Goal: Check status: Check status

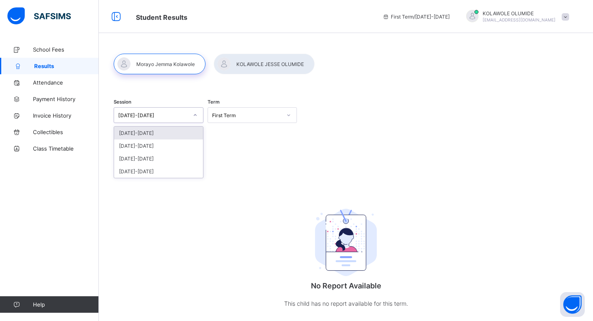
click at [183, 117] on div "[DATE]-[DATE]" at bounding box center [153, 115] width 70 height 6
click at [171, 146] on div "[DATE]-[DATE]" at bounding box center [158, 145] width 89 height 13
click at [237, 115] on div "First Term" at bounding box center [247, 115] width 70 height 6
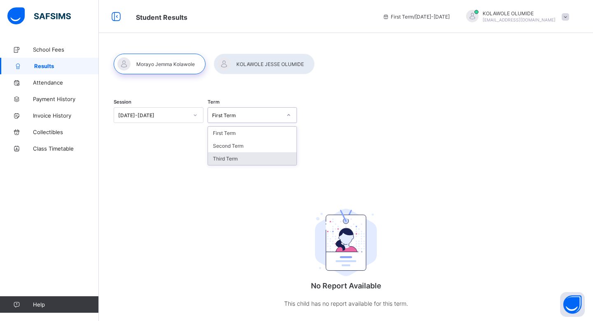
click at [230, 157] on div "Third Term" at bounding box center [252, 158] width 89 height 13
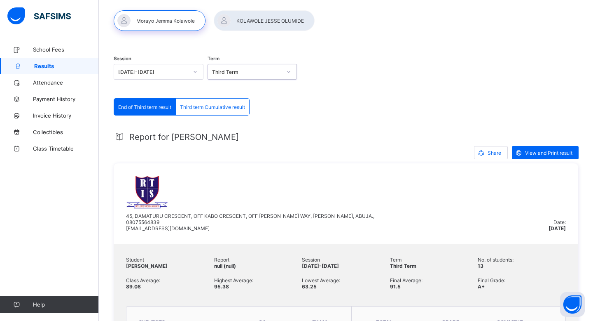
scroll to position [35, 0]
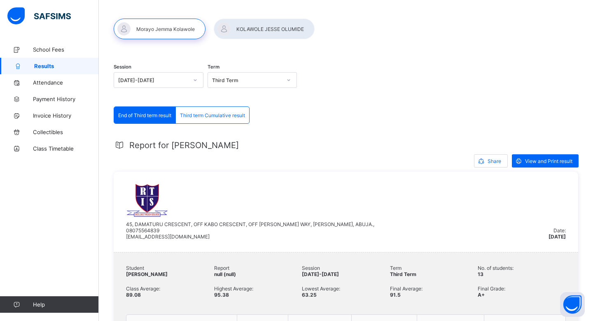
click at [249, 27] on div at bounding box center [264, 29] width 101 height 21
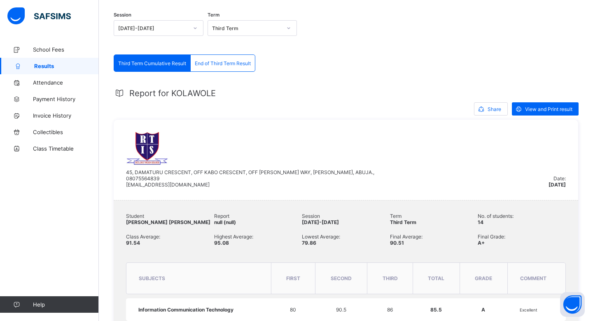
scroll to position [0, 0]
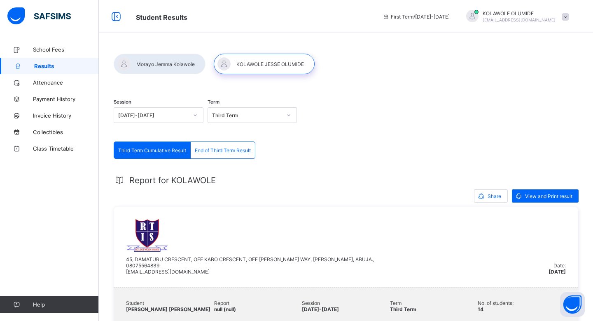
click at [169, 66] on div at bounding box center [160, 64] width 92 height 21
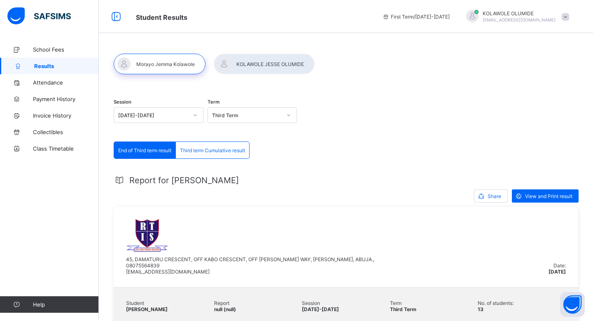
click at [234, 64] on div at bounding box center [264, 64] width 101 height 21
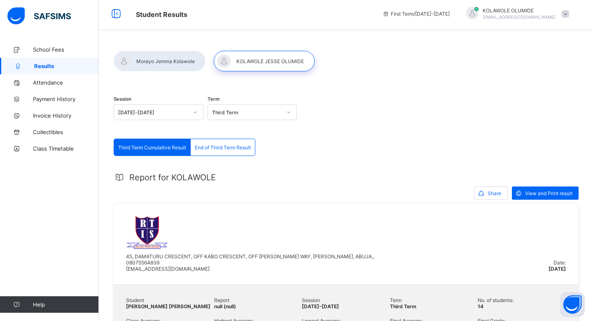
scroll to position [1, 0]
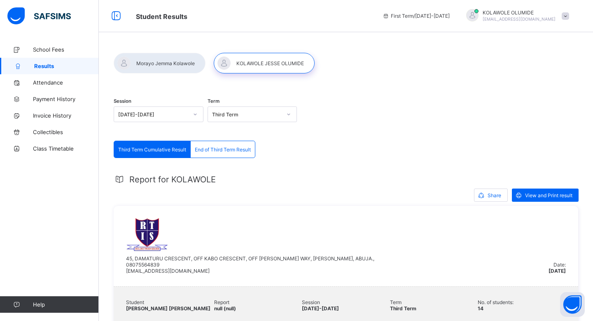
click at [244, 150] on span "End of Third Term Result" at bounding box center [223, 149] width 56 height 6
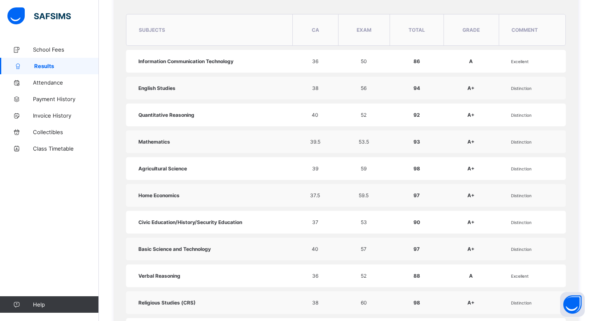
scroll to position [334, 0]
